Goal: Task Accomplishment & Management: Use online tool/utility

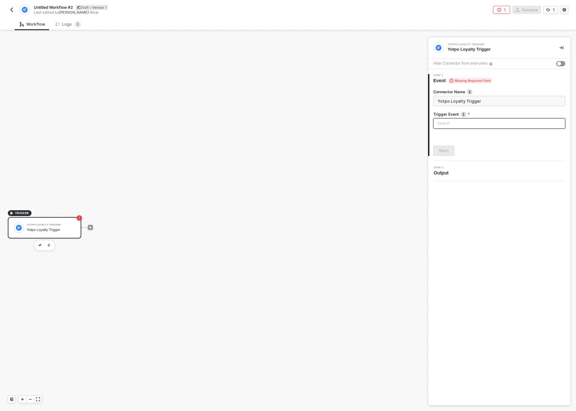
scroll to position [12, 0]
click at [11, 5] on div "Untitled Workflow #2 Draft • Version 1 Last edited by Ignacio Ojanguren - Now" at bounding box center [148, 10] width 280 height 10
click at [12, 9] on img "button" at bounding box center [11, 9] width 5 height 5
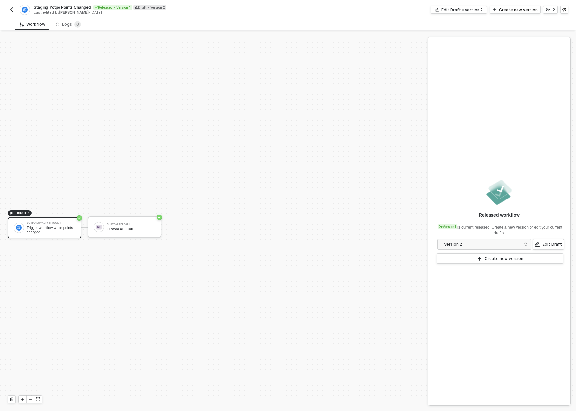
scroll to position [12, 0]
click at [460, 12] on div "Edit Draft • Version 2" at bounding box center [461, 10] width 41 height 6
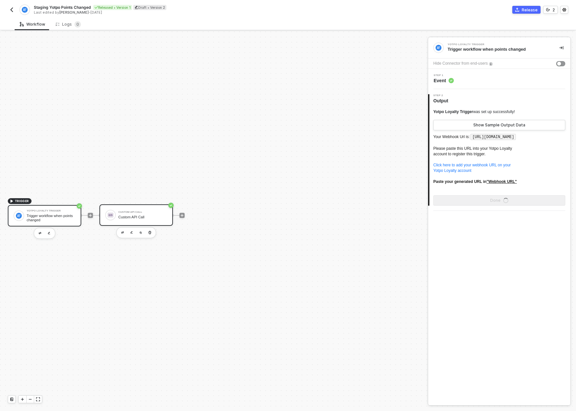
click at [140, 217] on div "Custom API Call" at bounding box center [142, 217] width 49 height 4
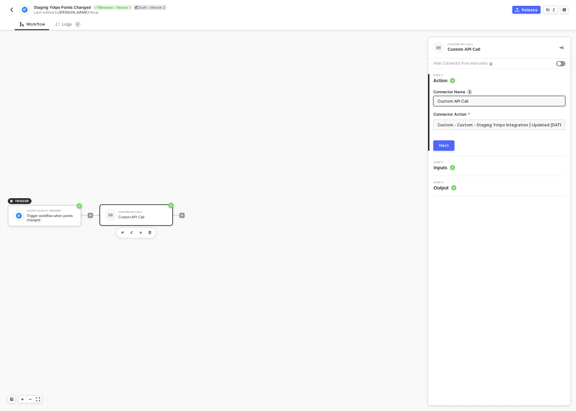
click at [467, 171] on div "Step 2 Inputs" at bounding box center [499, 166] width 141 height 10
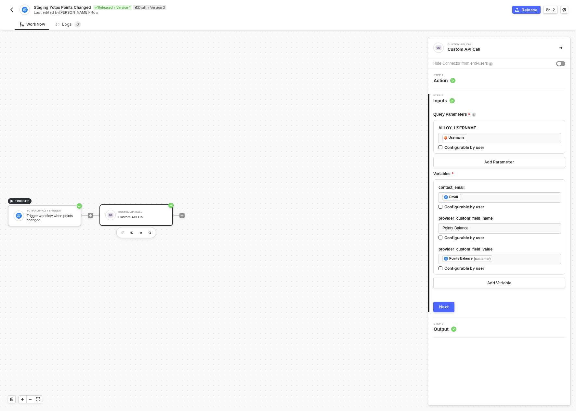
click at [468, 321] on div "3 Step 3 Output" at bounding box center [499, 327] width 142 height 20
click at [465, 328] on div "Step 3 Output" at bounding box center [499, 328] width 141 height 10
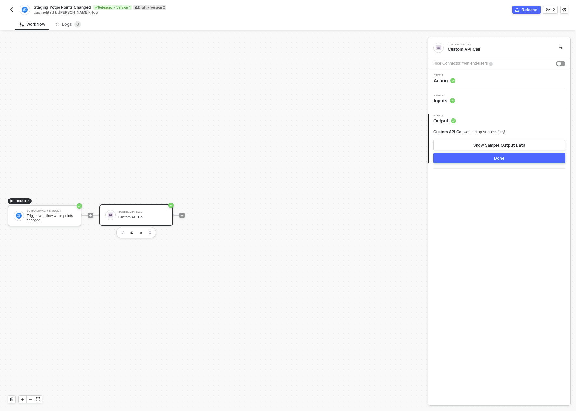
click at [137, 217] on div "Custom API Call" at bounding box center [142, 217] width 49 height 4
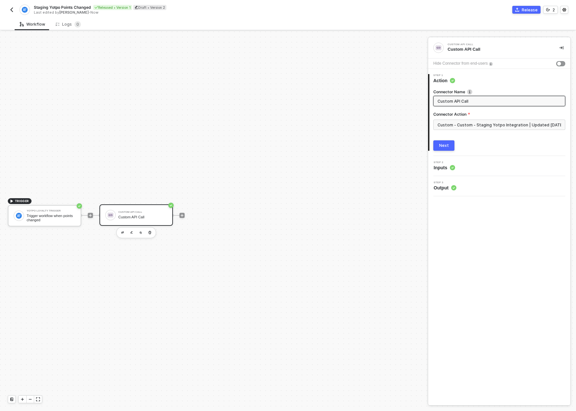
click at [444, 146] on div "Next" at bounding box center [444, 145] width 10 height 5
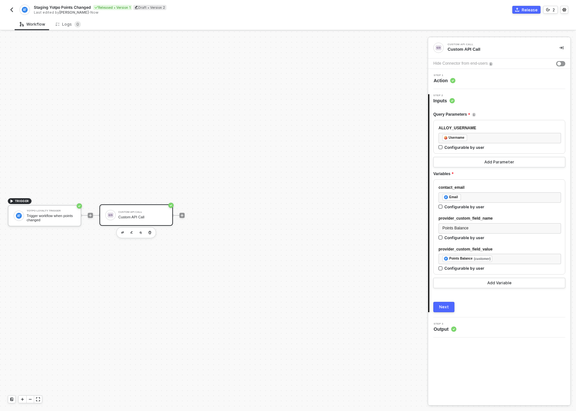
click at [441, 305] on div "Next" at bounding box center [444, 306] width 10 height 5
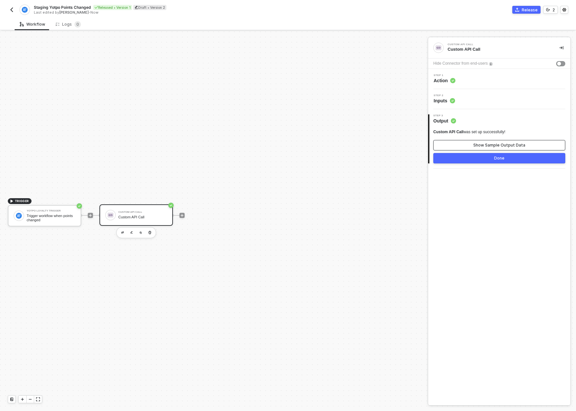
click at [467, 144] on button "Show Sample Output Data" at bounding box center [499, 145] width 132 height 10
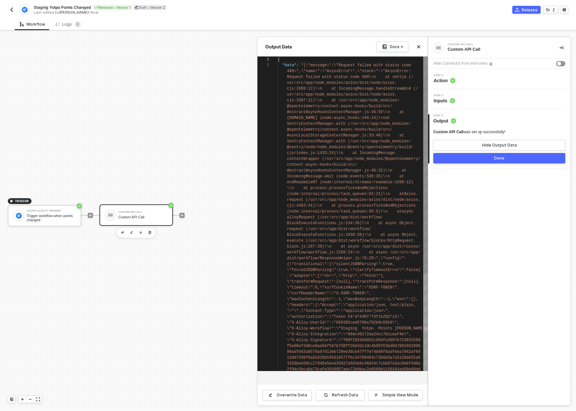
scroll to position [6, 0]
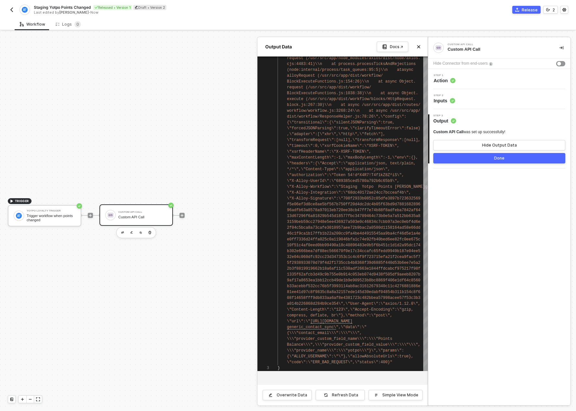
click at [131, 234] on div at bounding box center [288, 221] width 576 height 379
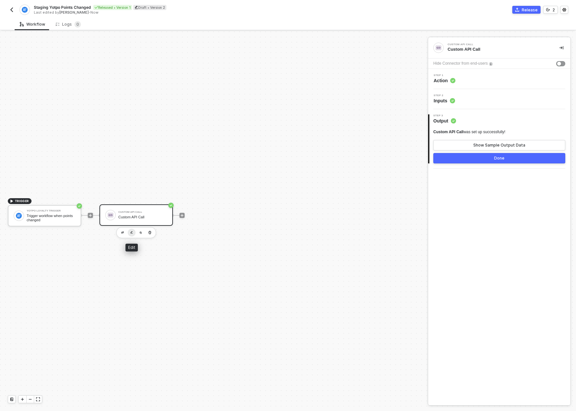
click at [131, 234] on img "button" at bounding box center [131, 232] width 3 height 3
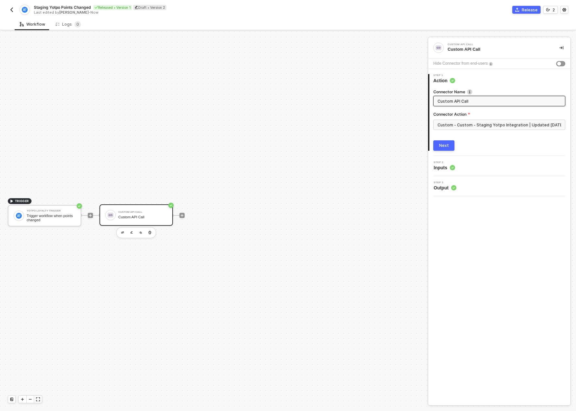
click at [476, 101] on input "Custom API Call" at bounding box center [498, 100] width 122 height 7
click at [11, 12] on img "button" at bounding box center [11, 9] width 5 height 5
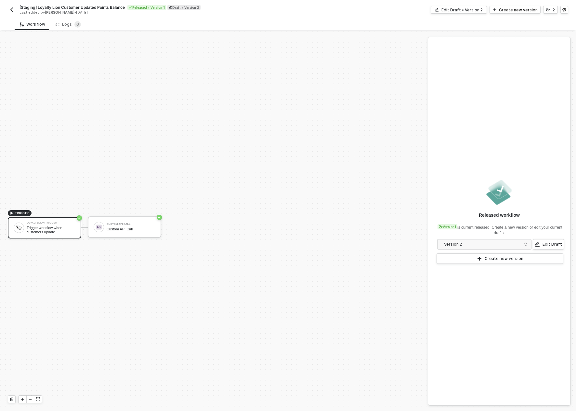
scroll to position [12, 0]
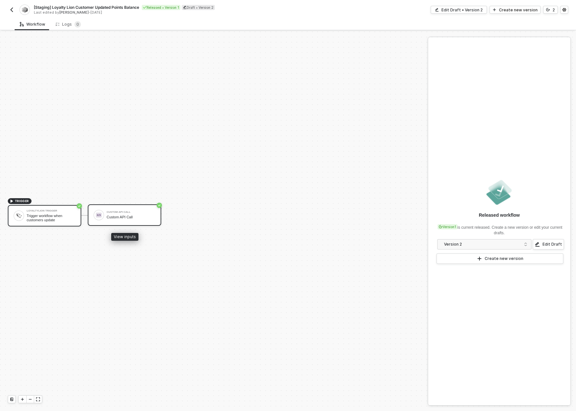
click at [127, 212] on div "Custom API Call" at bounding box center [131, 212] width 49 height 3
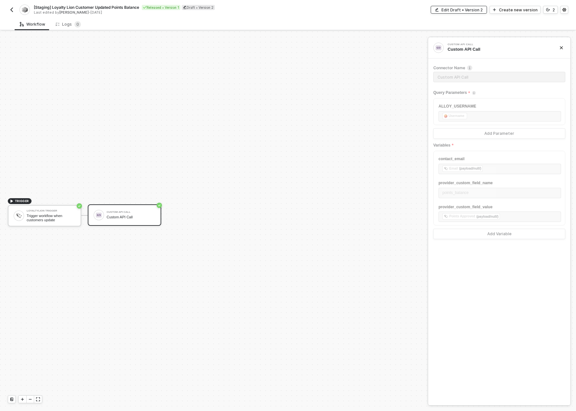
click at [464, 12] on button "Edit Draft • Version 2" at bounding box center [458, 10] width 56 height 8
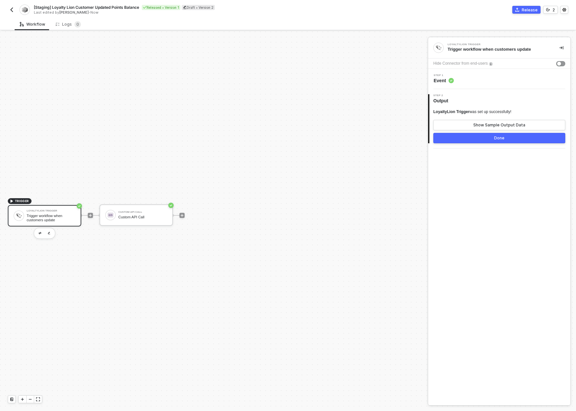
click at [451, 82] on circle at bounding box center [450, 80] width 5 height 5
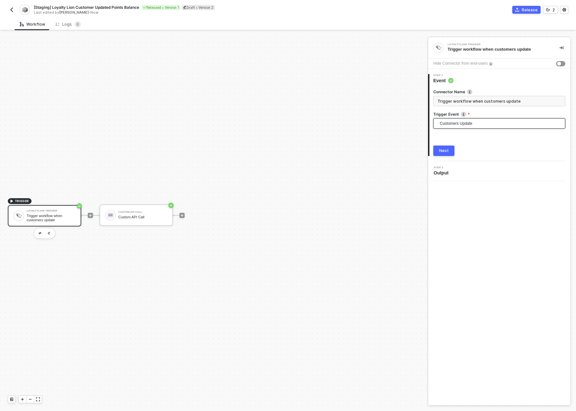
click at [466, 124] on span "Customers Update" at bounding box center [499, 124] width 121 height 10
click at [487, 86] on div "Connector Name Trigger workflow when customers update Trigger Event Customers U…" at bounding box center [499, 120] width 132 height 72
click at [480, 102] on input "Trigger workflow when customers update" at bounding box center [499, 101] width 132 height 10
click at [446, 149] on div "Next" at bounding box center [444, 150] width 10 height 5
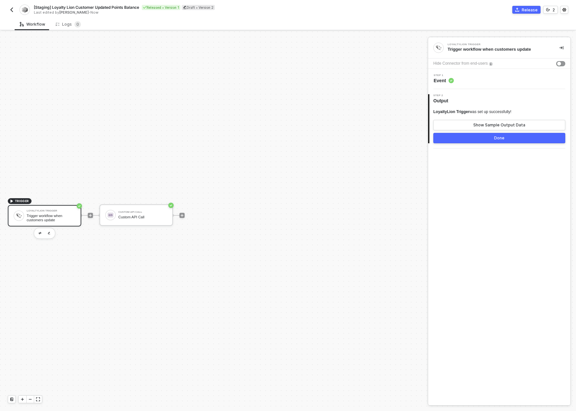
click at [480, 138] on button "Done" at bounding box center [499, 138] width 132 height 10
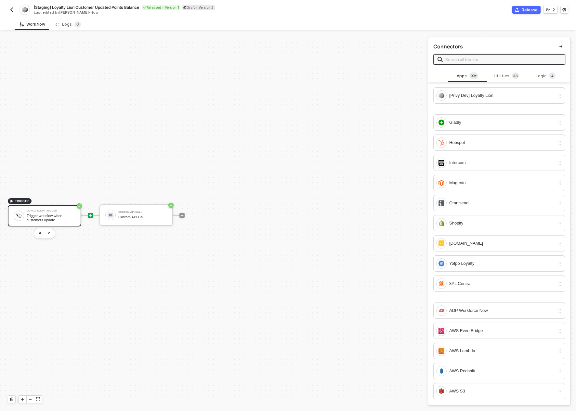
click at [51, 212] on div "LoyaltyLion Trigger" at bounding box center [51, 210] width 49 height 3
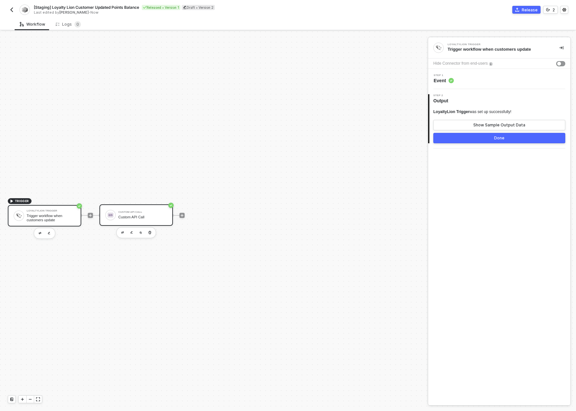
click at [121, 214] on div "Custom API Call Custom API Call" at bounding box center [142, 215] width 49 height 12
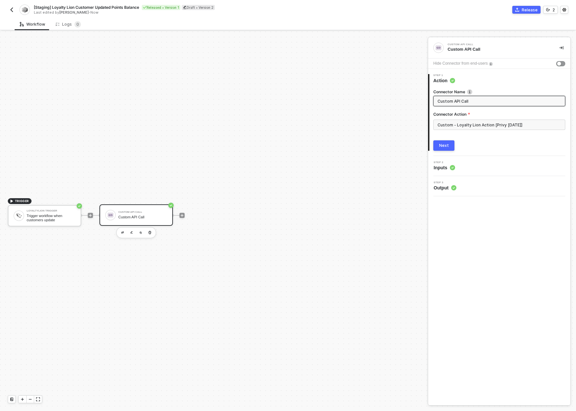
click at [170, 204] on circle "icon-success-page" at bounding box center [170, 205] width 5 height 5
click at [463, 49] on div "Custom API Call" at bounding box center [497, 49] width 101 height 6
click at [453, 43] on div "Custom API Call" at bounding box center [495, 44] width 97 height 3
click at [561, 46] on icon "icon-collapse-right" at bounding box center [561, 48] width 4 height 4
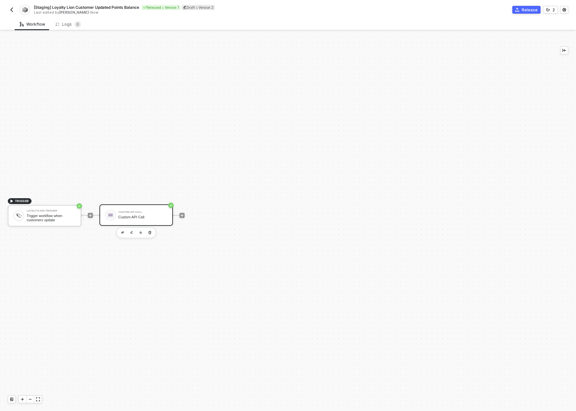
click at [568, 50] on div "TRIGGER LoyaltyLion Trigger Trigger workflow when customers update Custom API C…" at bounding box center [288, 221] width 576 height 379
click at [567, 50] on button "button" at bounding box center [564, 50] width 8 height 8
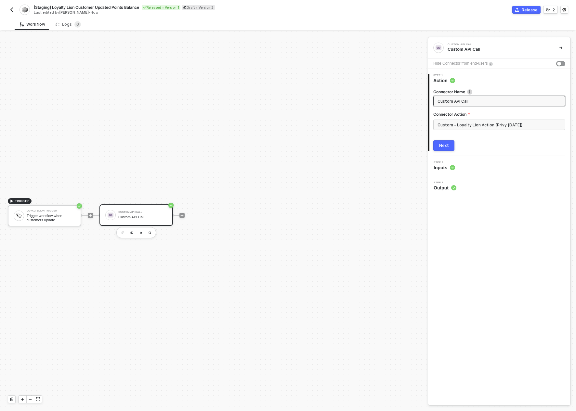
click at [448, 184] on span "Step 3" at bounding box center [444, 182] width 23 height 3
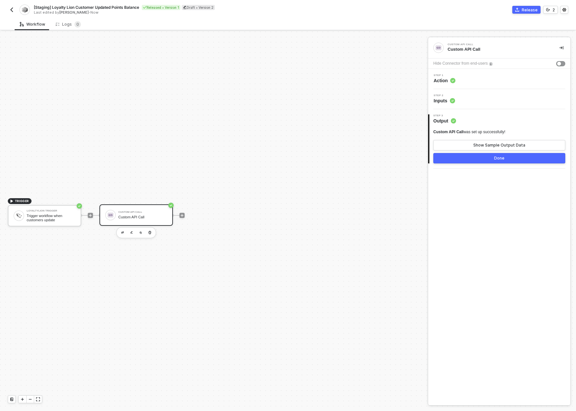
click at [448, 103] on span "Inputs" at bounding box center [443, 100] width 21 height 6
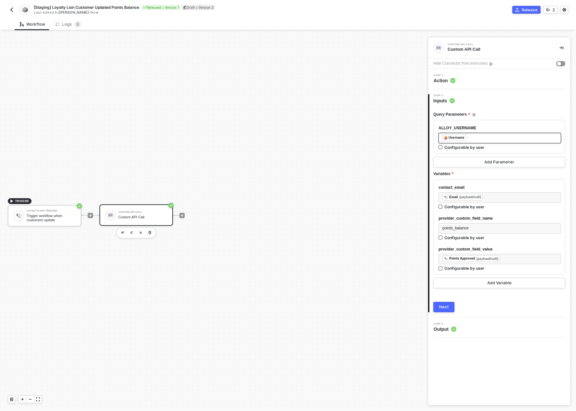
click at [481, 142] on div "﻿ ﻿ Username ﻿" at bounding box center [499, 138] width 122 height 10
click at [74, 25] on sup "0" at bounding box center [77, 24] width 6 height 6
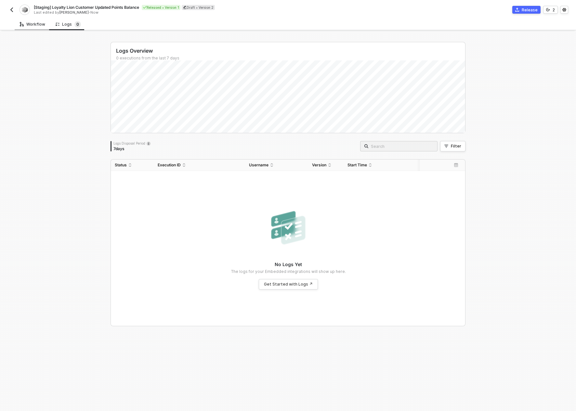
click at [30, 27] on div "Workflow" at bounding box center [33, 24] width 36 height 12
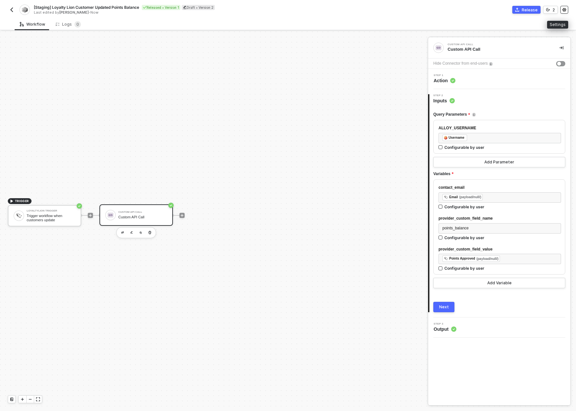
click at [560, 8] on button "button" at bounding box center [564, 10] width 8 height 8
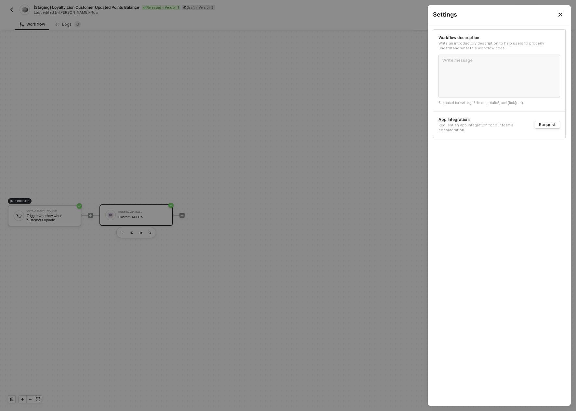
click at [441, 123] on div "Request an app integration for our team’s consideration." at bounding box center [483, 128] width 91 height 10
click at [378, 139] on div at bounding box center [288, 205] width 576 height 411
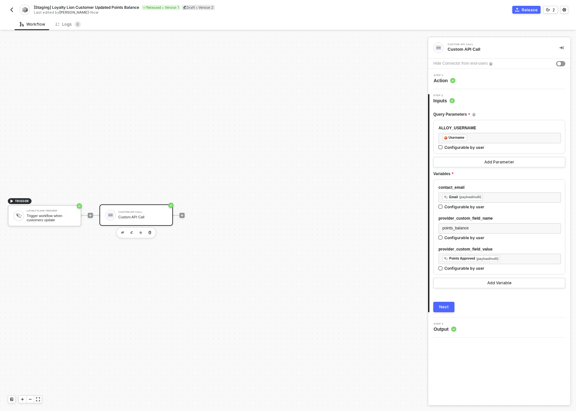
click at [12, 11] on img "button" at bounding box center [11, 9] width 5 height 5
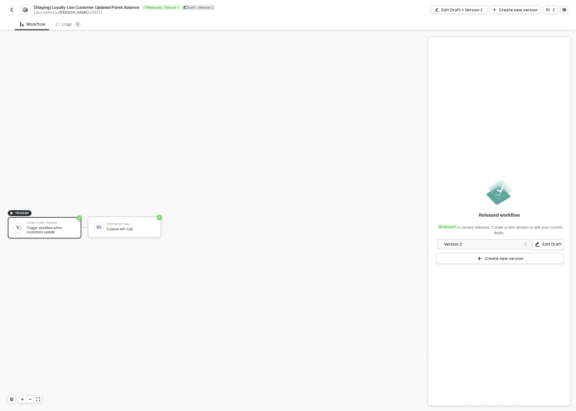
scroll to position [12, 0]
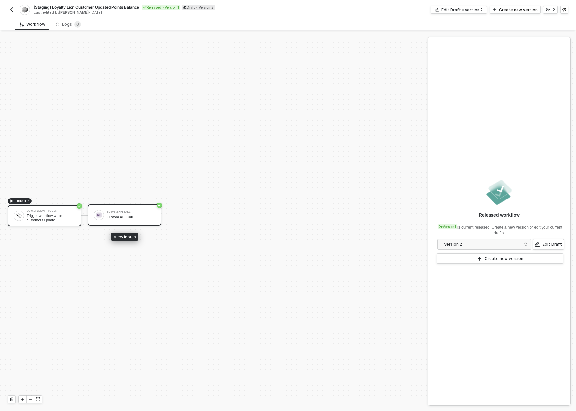
click at [130, 215] on div "Custom API Call" at bounding box center [131, 217] width 49 height 4
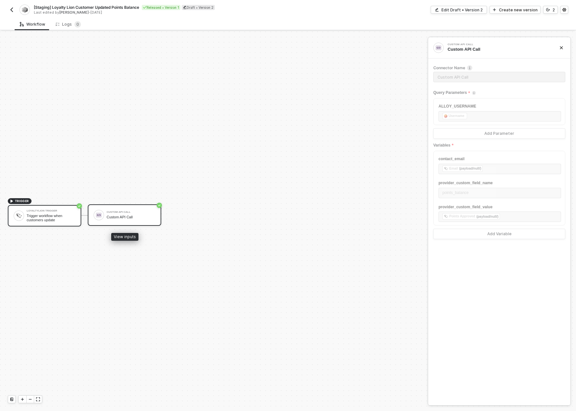
click at [130, 215] on div "Custom API Call" at bounding box center [131, 217] width 49 height 4
click at [470, 54] on div "Custom API Call Custom API Call" at bounding box center [499, 47] width 142 height 21
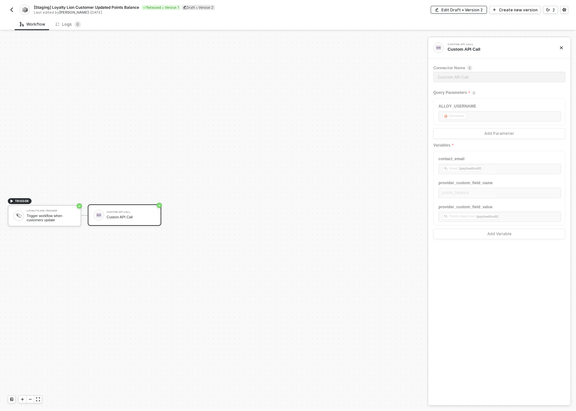
click at [456, 11] on div "Edit Draft • Version 2" at bounding box center [461, 10] width 41 height 6
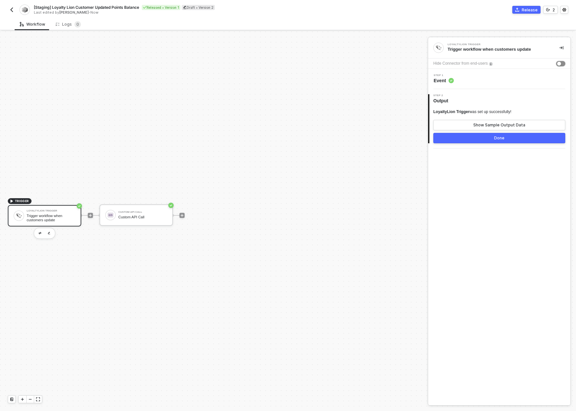
click at [561, 63] on button "button" at bounding box center [560, 63] width 9 height 5
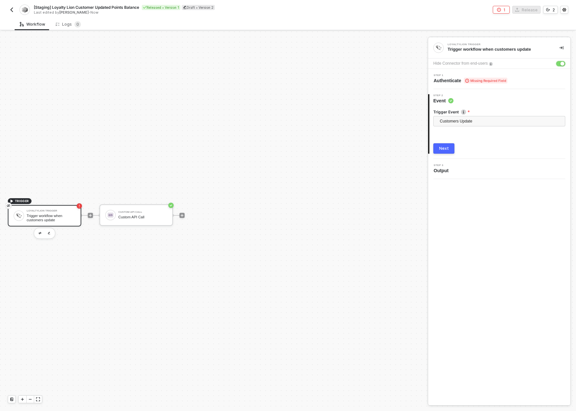
click at [561, 63] on div "button" at bounding box center [562, 64] width 4 height 4
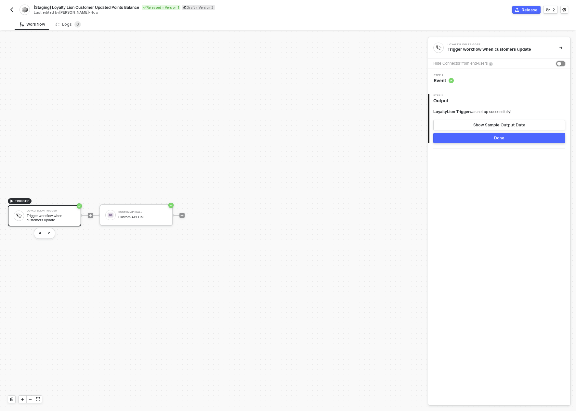
click at [561, 63] on button "button" at bounding box center [560, 63] width 9 height 5
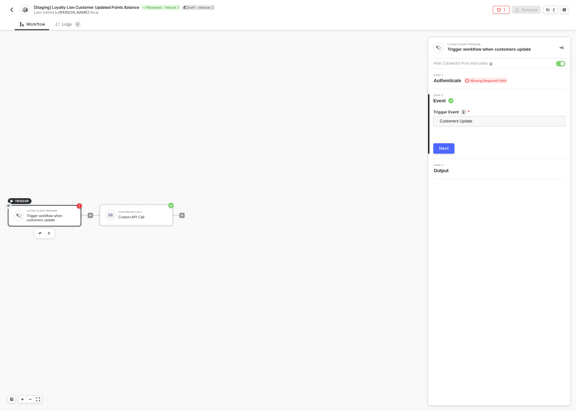
click at [561, 63] on div "button" at bounding box center [562, 64] width 4 height 4
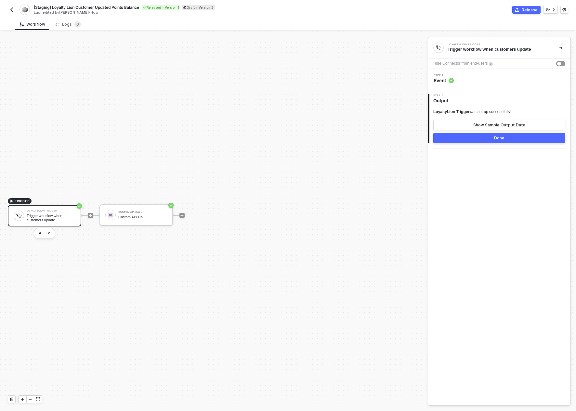
click at [515, 77] on div "Step 1 Event" at bounding box center [499, 79] width 141 height 10
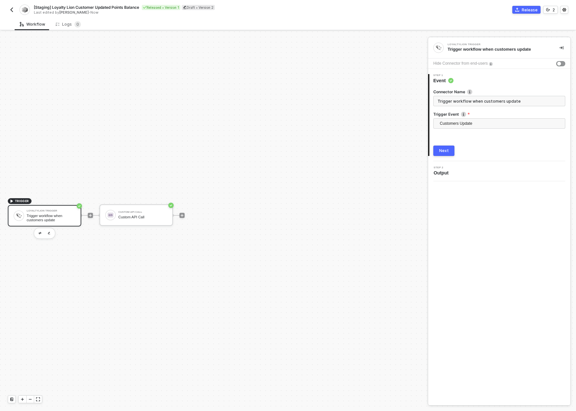
click at [452, 177] on div "2 Step 2 Output" at bounding box center [499, 171] width 142 height 20
click at [443, 147] on button "Next" at bounding box center [443, 151] width 21 height 10
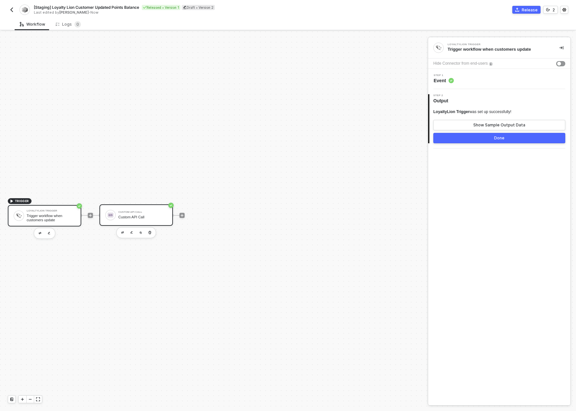
click at [146, 212] on div "Custom API Call" at bounding box center [142, 212] width 49 height 3
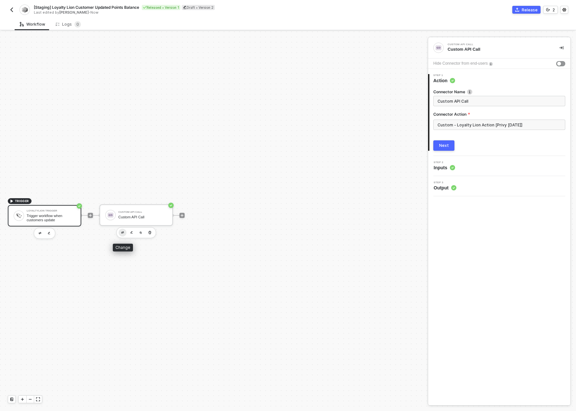
click at [124, 233] on button "button" at bounding box center [123, 233] width 8 height 8
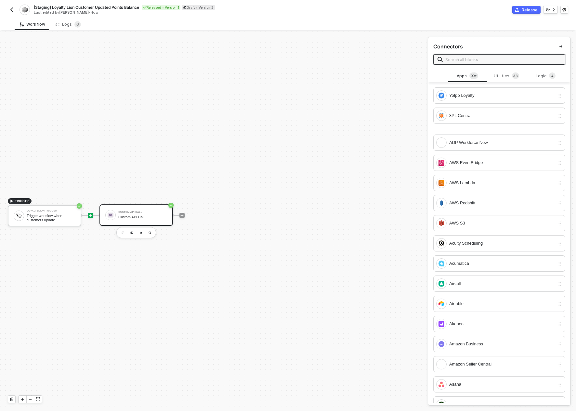
scroll to position [268, 0]
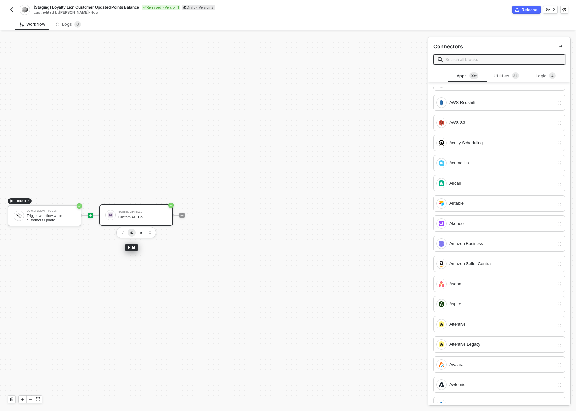
click at [133, 233] on button "button" at bounding box center [132, 233] width 8 height 8
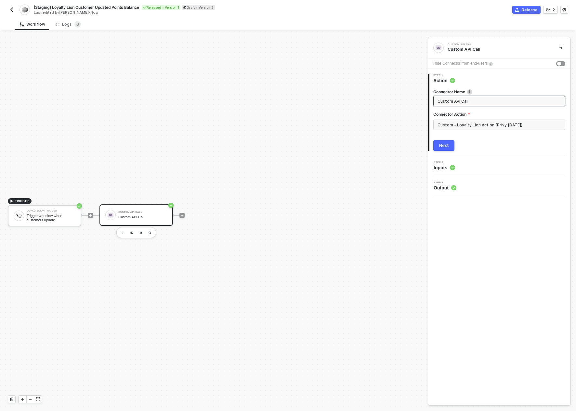
click at [11, 11] on img "button" at bounding box center [11, 9] width 5 height 5
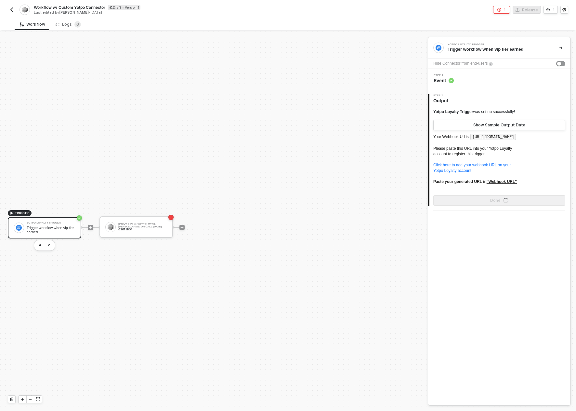
scroll to position [12, 0]
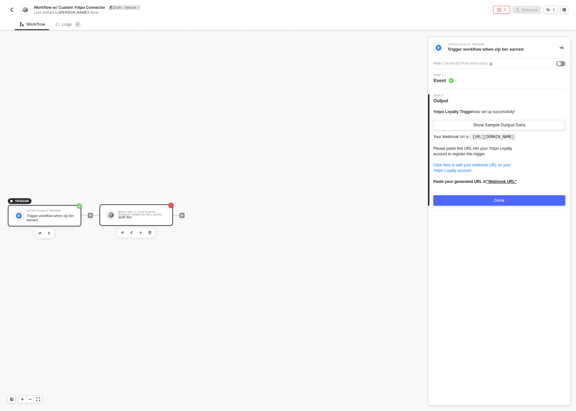
click at [152, 210] on div "[Privy Dev <> Yotpo] With [PERSON_NAME] on Call [DATE] asdf dev" at bounding box center [142, 215] width 49 height 12
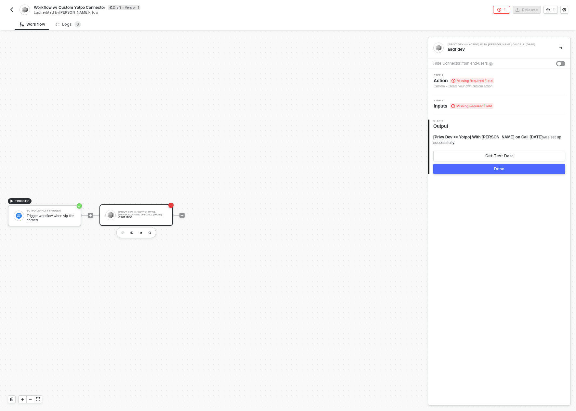
click at [482, 89] on div "Step 1 Action Missing Required Field Custom - Create your own custom action" at bounding box center [499, 81] width 142 height 25
click at [481, 85] on div "Custom - Create your own custom action" at bounding box center [463, 86] width 60 height 5
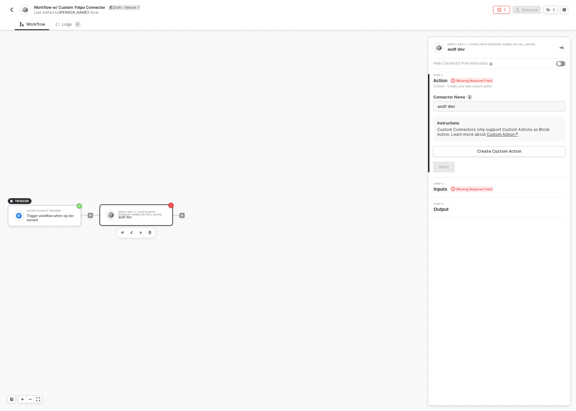
click at [487, 134] on link "Custom Action↗" at bounding box center [502, 134] width 32 height 5
click at [9, 10] on img "button" at bounding box center [11, 9] width 5 height 5
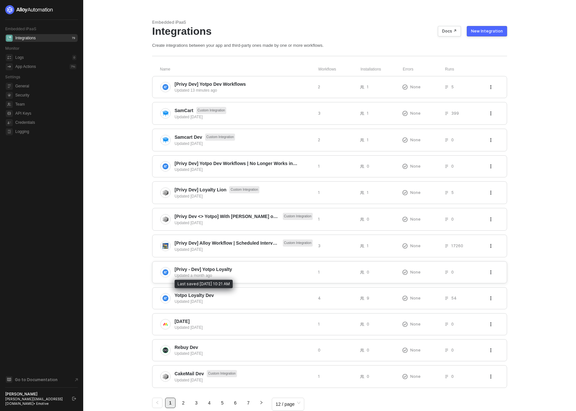
scroll to position [17, 0]
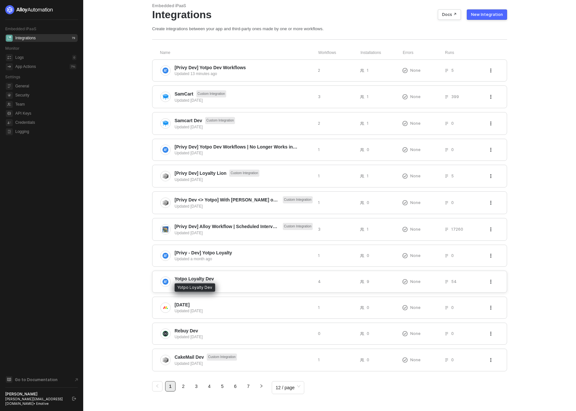
click at [208, 278] on span "Yotpo Loyalty Dev" at bounding box center [193, 278] width 39 height 6
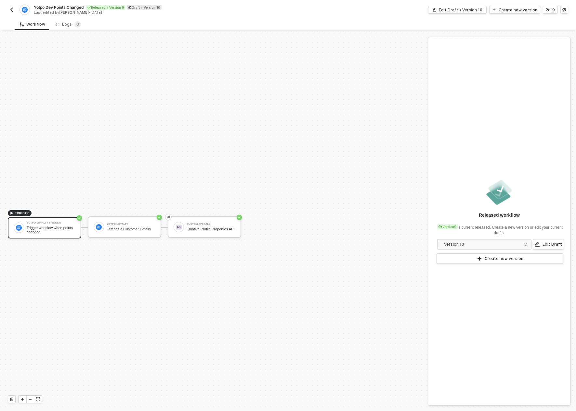
scroll to position [12, 0]
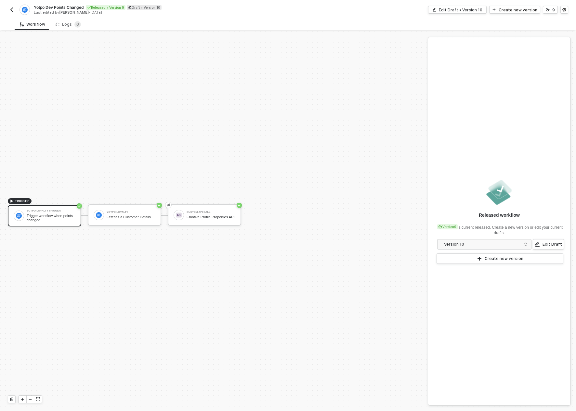
click at [11, 9] on img "button" at bounding box center [11, 9] width 5 height 5
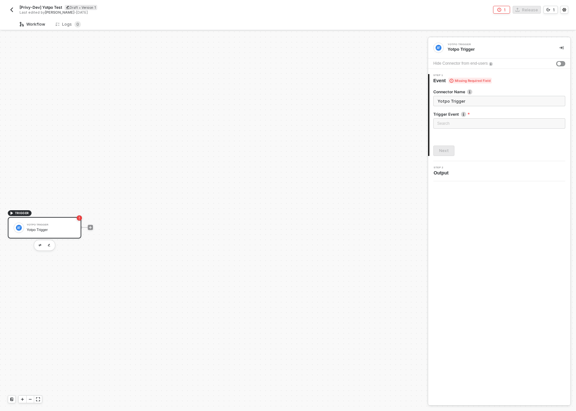
scroll to position [12, 0]
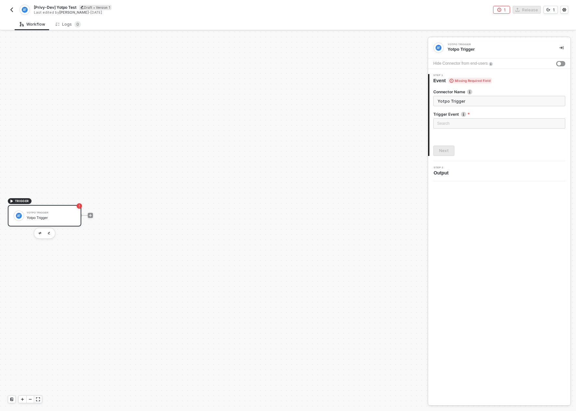
click at [12, 8] on img "button" at bounding box center [11, 9] width 5 height 5
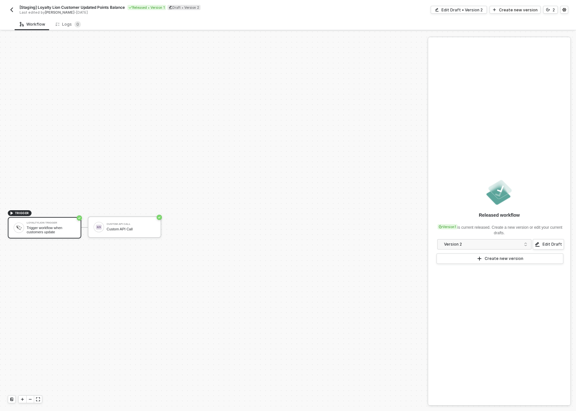
scroll to position [12, 0]
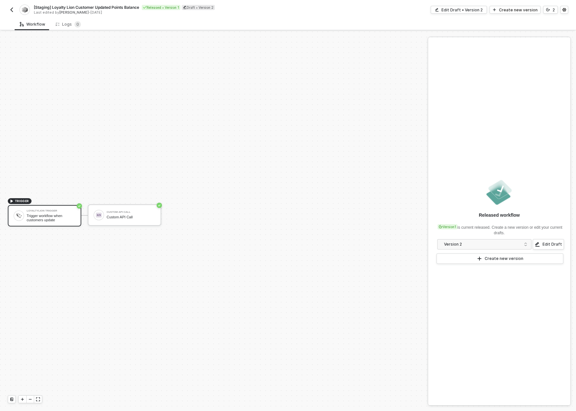
click at [57, 204] on span "TRIGGER LoyaltyLion Trigger Trigger workflow when customers update" at bounding box center [44, 215] width 73 height 35
click at [560, 13] on button "button" at bounding box center [564, 10] width 8 height 8
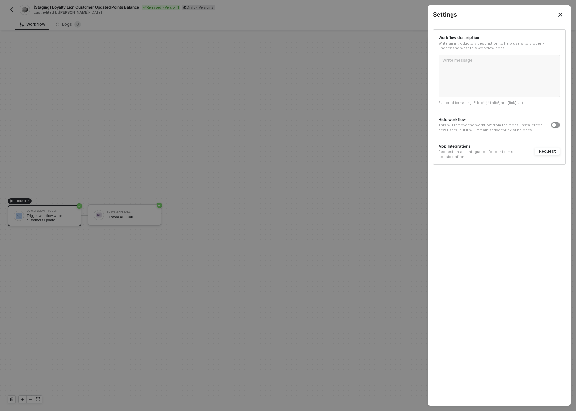
click at [560, 13] on icon "Close" at bounding box center [559, 14] width 5 height 5
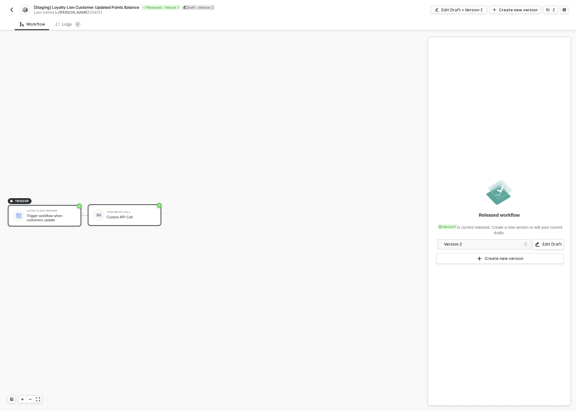
click at [116, 220] on div "Custom API Call Custom API Call" at bounding box center [131, 215] width 49 height 12
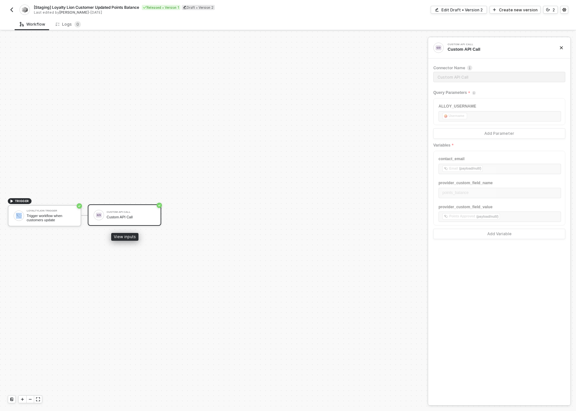
click at [121, 211] on div "Custom API Call" at bounding box center [131, 212] width 49 height 3
click at [470, 9] on div "Edit Draft • Version 2" at bounding box center [461, 10] width 41 height 6
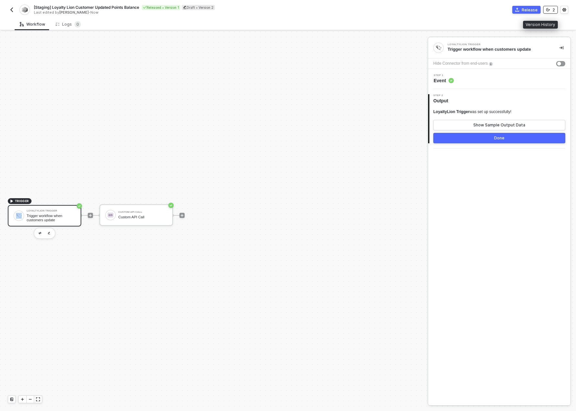
click at [553, 10] on div "2" at bounding box center [553, 10] width 2 height 6
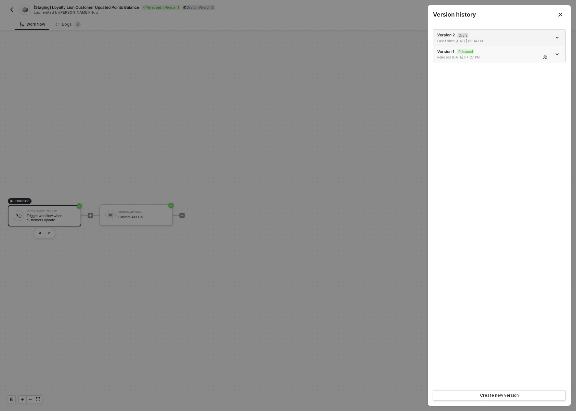
click at [480, 56] on div "Released [DATE] 04:27 PM" at bounding box center [466, 57] width 58 height 5
click at [555, 53] on icon "icon-arrow-down" at bounding box center [556, 54] width 3 height 3
click at [472, 40] on div "Last Edited [DATE] 05:25 PM" at bounding box center [466, 41] width 58 height 5
click at [555, 37] on icon "icon-arrow-down" at bounding box center [556, 37] width 3 height 3
click at [390, 135] on div at bounding box center [288, 205] width 576 height 411
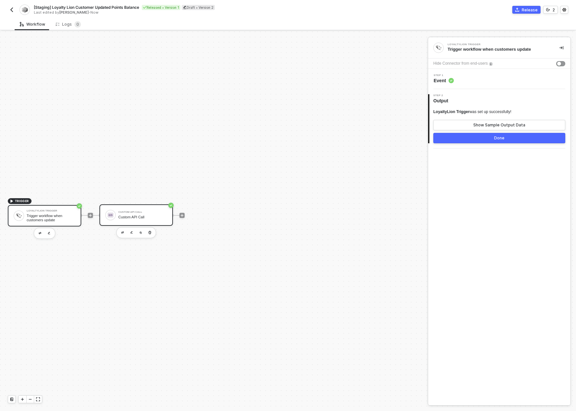
click at [120, 211] on div "Custom API Call" at bounding box center [142, 212] width 49 height 3
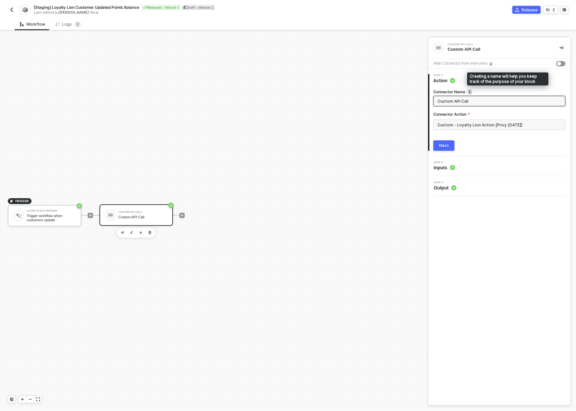
click at [468, 89] on img at bounding box center [469, 91] width 5 height 5
click at [469, 102] on input "Custom API Call" at bounding box center [498, 100] width 122 height 7
click at [469, 91] on img at bounding box center [469, 91] width 5 height 5
click at [469, 127] on input "Custom - Loyalty Lion Action [Privy [DATE]]" at bounding box center [499, 125] width 132 height 10
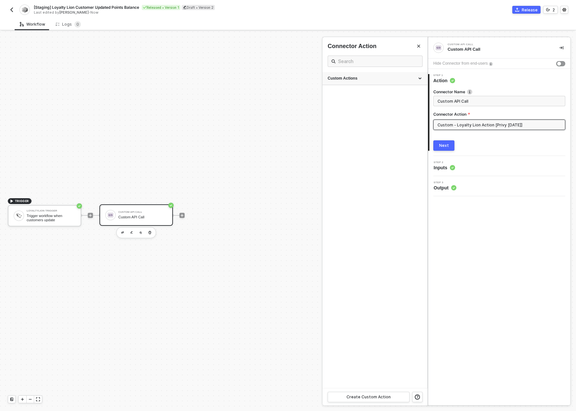
click at [420, 80] on div "Custom Actions" at bounding box center [374, 79] width 95 height 6
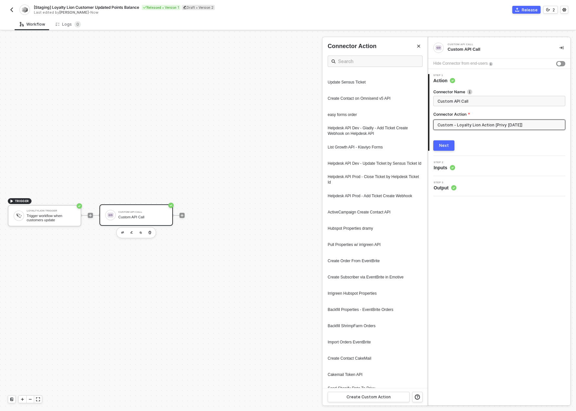
scroll to position [453, 0]
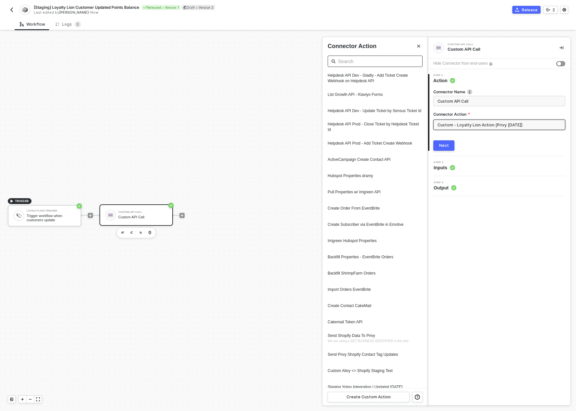
click at [359, 63] on input "text" at bounding box center [375, 61] width 74 height 8
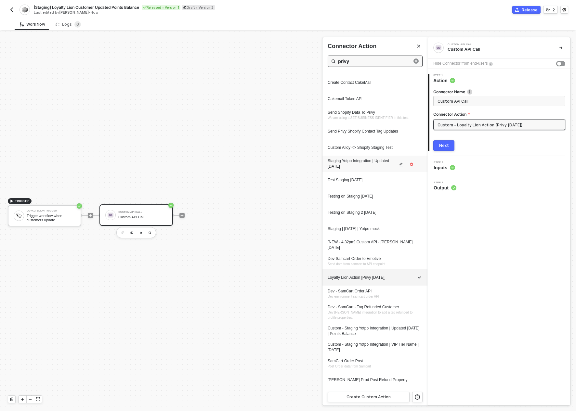
scroll to position [677, 0]
type input "privy"
click at [401, 277] on icon "icon-edit" at bounding box center [400, 278] width 3 height 4
